Goal: Information Seeking & Learning: Learn about a topic

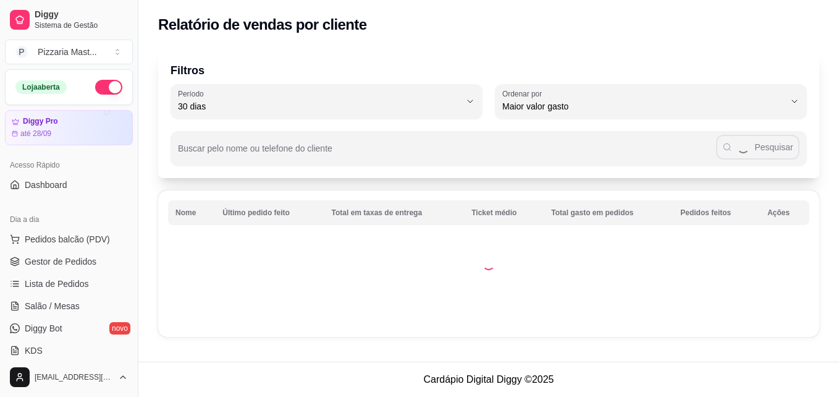
select select "30"
select select "HIGHEST_TOTAL_SPENT_WITH_ORDERS"
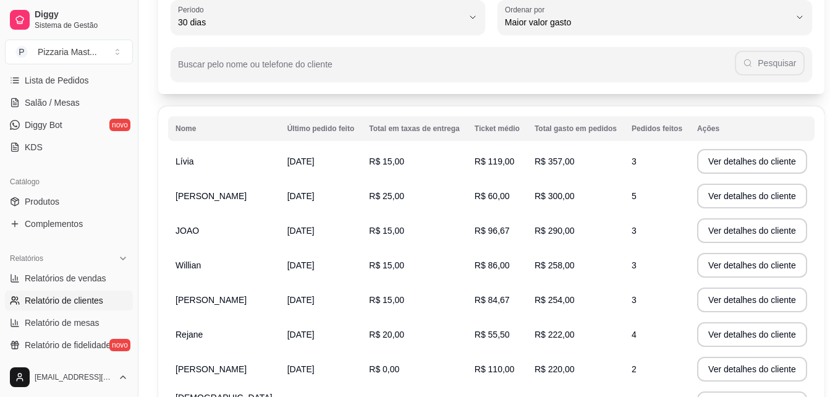
scroll to position [82, 0]
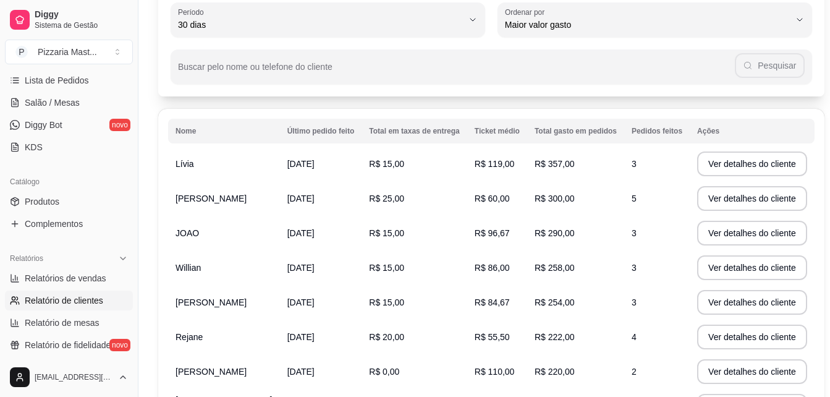
click at [628, 136] on th "Pedidos feitos" at bounding box center [657, 131] width 66 height 25
click at [716, 167] on button "Ver detalhes do cliente" at bounding box center [752, 164] width 106 height 24
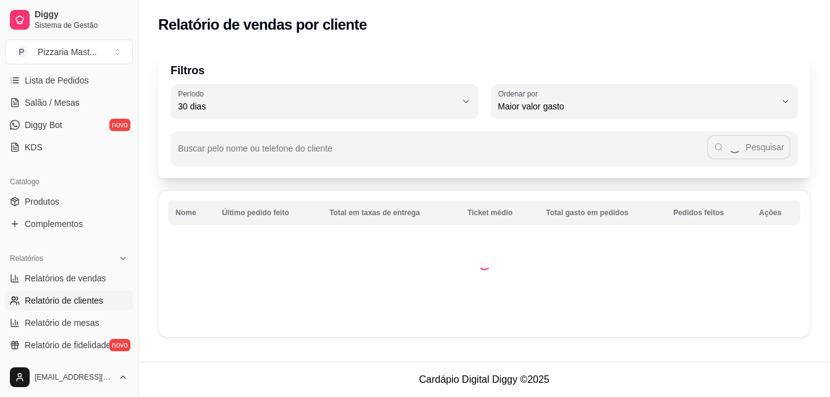
scroll to position [0, 0]
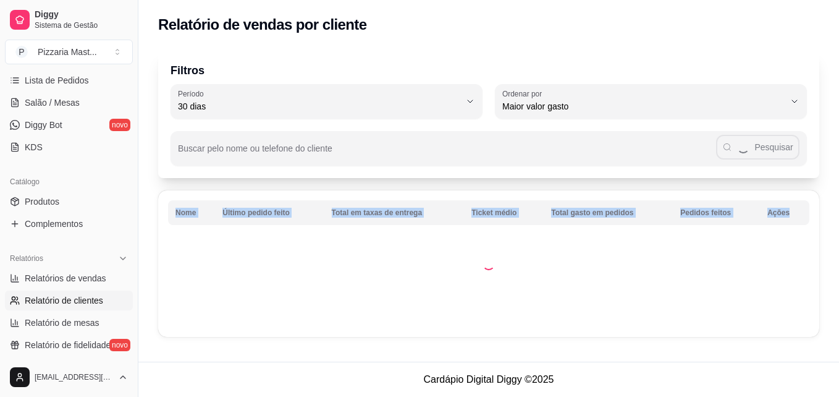
click at [617, 344] on div "Filtros 30 Período Hoje Ontem 7 dias 15 dias 30 dias 45 dias 60 dias Período 30…" at bounding box center [488, 197] width 701 height 310
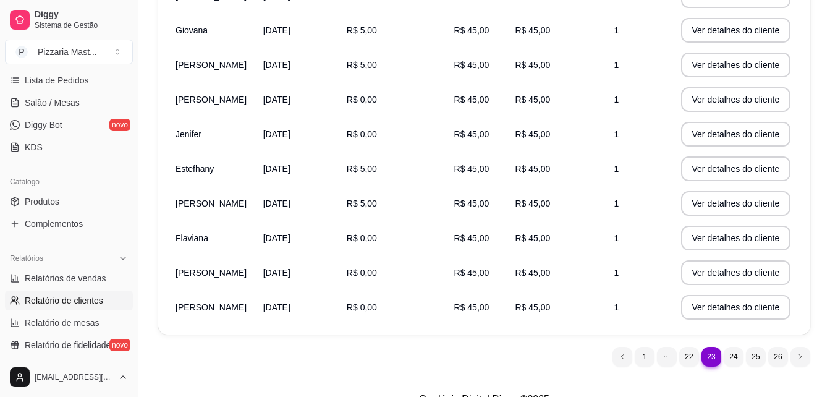
scroll to position [269, 0]
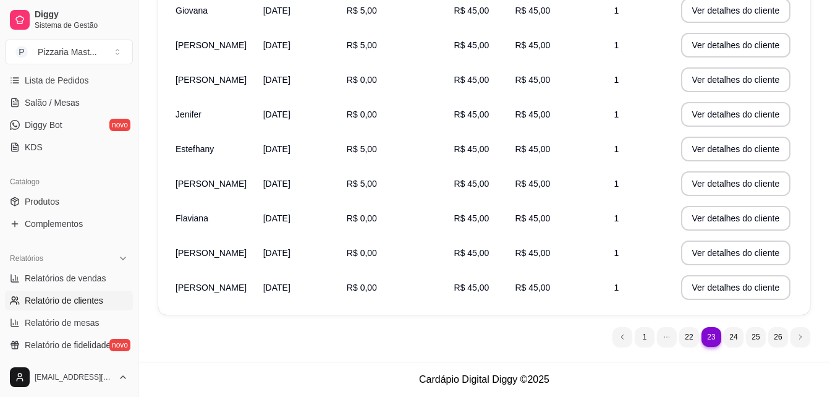
click at [626, 347] on nav "23 1 22 23 24 25 26" at bounding box center [711, 337] width 210 height 32
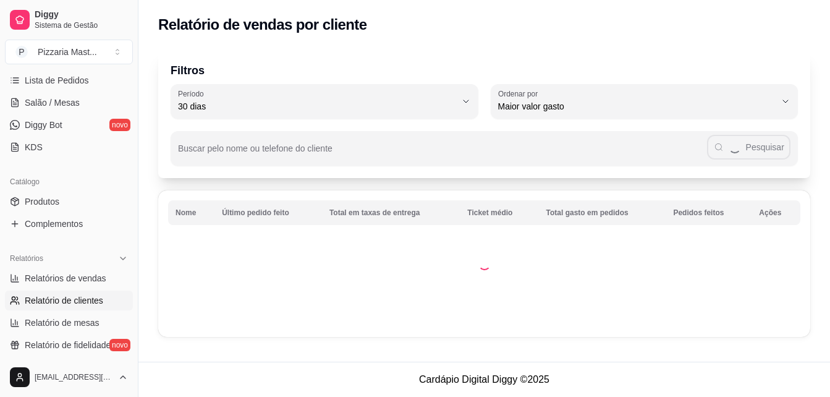
scroll to position [0, 0]
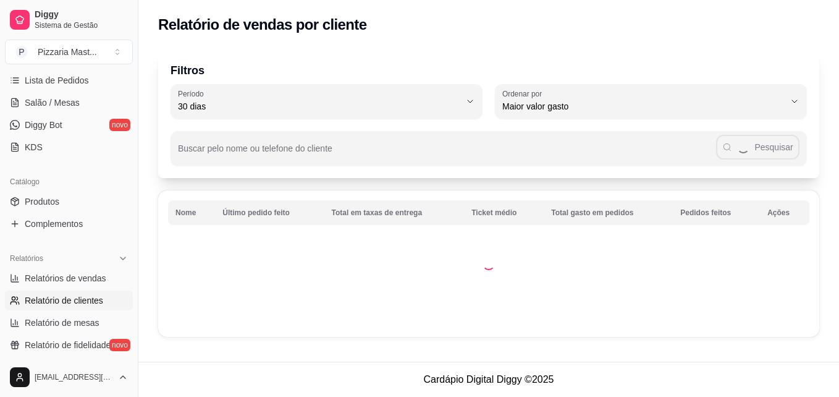
click at [616, 336] on td at bounding box center [488, 263] width 661 height 146
